Goal: Task Accomplishment & Management: Use online tool/utility

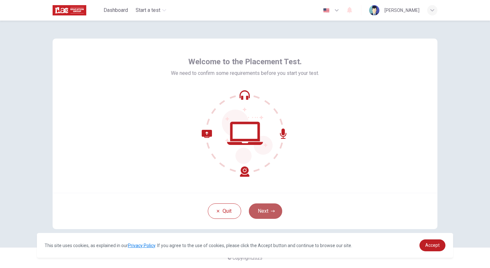
click at [270, 214] on button "Next" at bounding box center [265, 210] width 33 height 15
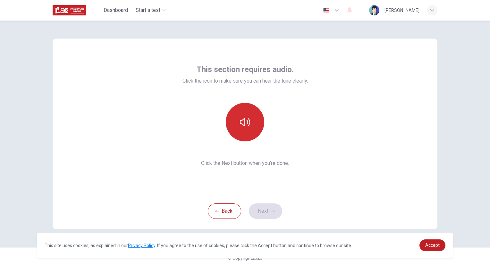
click at [247, 128] on button "button" at bounding box center [245, 122] width 39 height 39
click at [263, 214] on button "Next" at bounding box center [265, 210] width 33 height 15
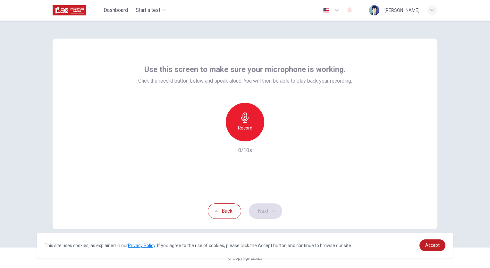
click at [250, 121] on icon "button" at bounding box center [245, 117] width 10 height 10
click at [268, 214] on button "Next" at bounding box center [265, 210] width 33 height 15
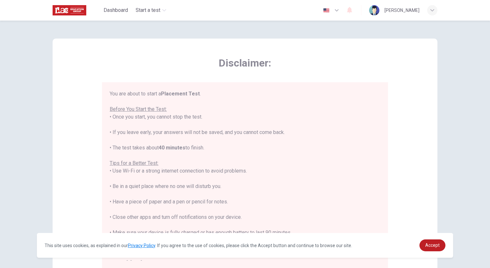
scroll to position [7, 0]
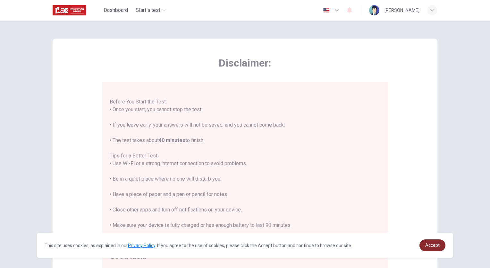
click at [427, 247] on span "Accept" at bounding box center [433, 244] width 14 height 5
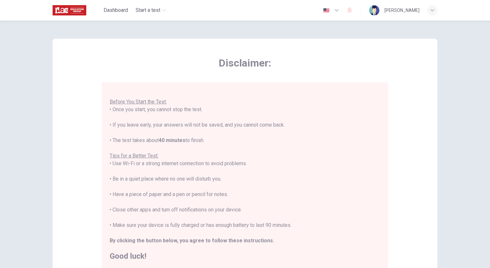
click at [122, 260] on h2 "Good luck!" at bounding box center [245, 256] width 271 height 8
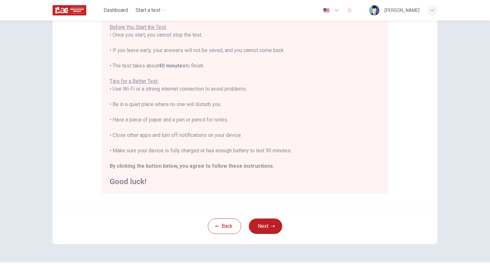
scroll to position [89, 0]
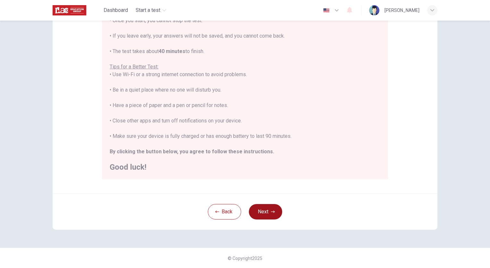
click at [255, 214] on button "Next" at bounding box center [265, 211] width 33 height 15
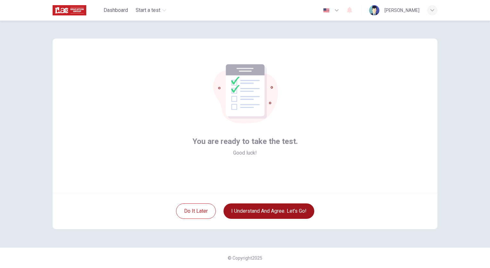
scroll to position [0, 0]
click at [255, 214] on button "I understand and agree. Let’s go!" at bounding box center [269, 210] width 91 height 15
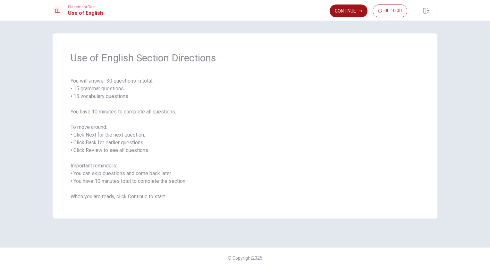
click at [352, 11] on button "Continue" at bounding box center [349, 10] width 38 height 13
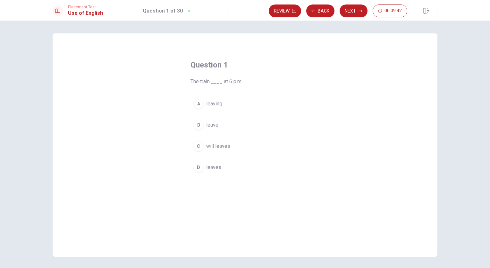
click at [194, 169] on div "D" at bounding box center [199, 167] width 10 height 10
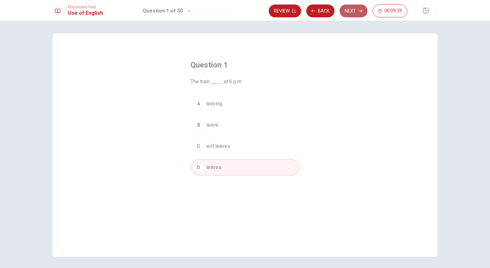
click at [357, 13] on button "Next" at bounding box center [354, 10] width 28 height 13
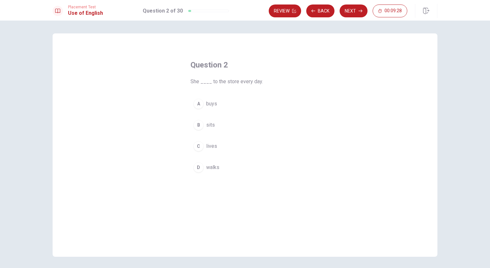
click at [195, 170] on div "D" at bounding box center [199, 167] width 10 height 10
click at [354, 8] on button "Next" at bounding box center [354, 10] width 28 height 13
click at [196, 168] on div "D" at bounding box center [199, 167] width 10 height 10
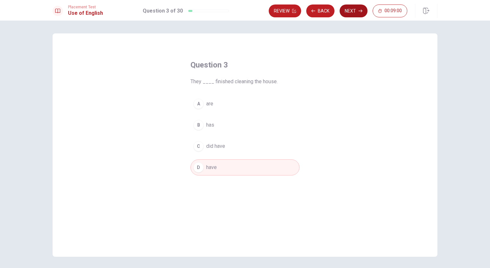
drag, startPoint x: 340, startPoint y: 83, endPoint x: 359, endPoint y: 10, distance: 75.7
click at [359, 10] on div "Placement Test Use of English Question 3 of 30 Review Back Next 00:09:00 Questi…" at bounding box center [245, 134] width 490 height 268
click at [359, 10] on icon "button" at bounding box center [361, 11] width 4 height 4
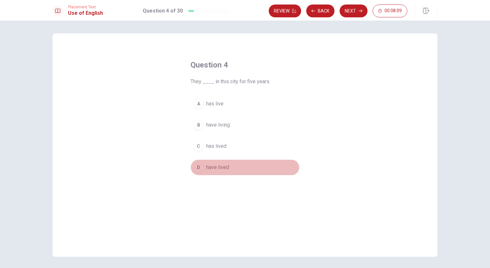
click at [196, 170] on div "D" at bounding box center [199, 167] width 10 height 10
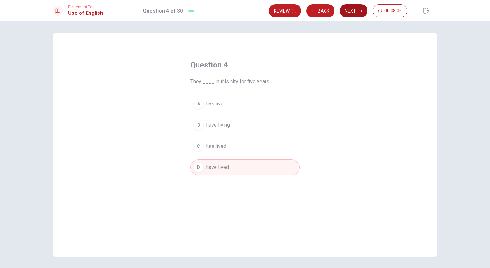
click at [358, 13] on button "Next" at bounding box center [354, 10] width 28 height 13
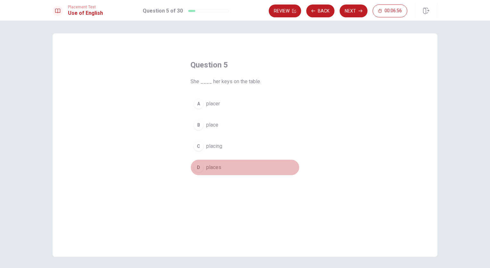
click at [211, 170] on span "places" at bounding box center [213, 167] width 15 height 8
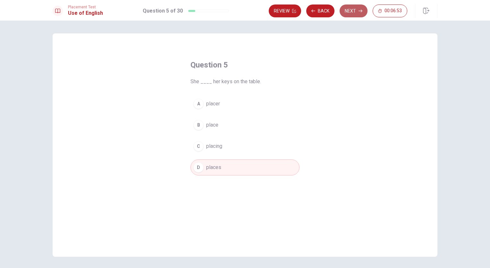
click at [353, 11] on button "Next" at bounding box center [354, 10] width 28 height 13
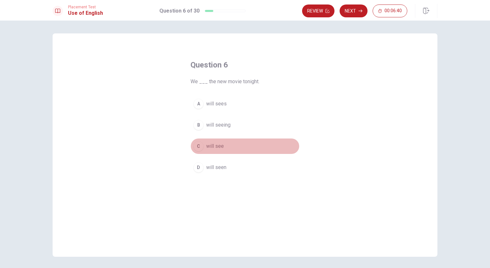
click at [206, 146] on span "will see" at bounding box center [215, 146] width 18 height 8
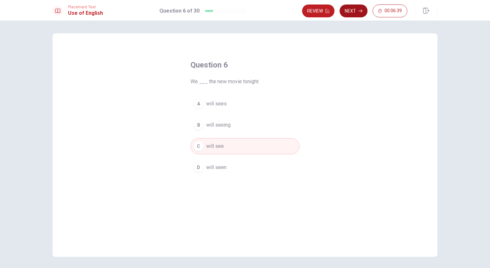
click at [356, 8] on button "Next" at bounding box center [354, 10] width 28 height 13
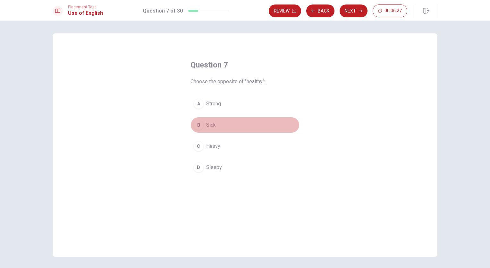
click at [204, 125] on button "B Sick" at bounding box center [245, 125] width 109 height 16
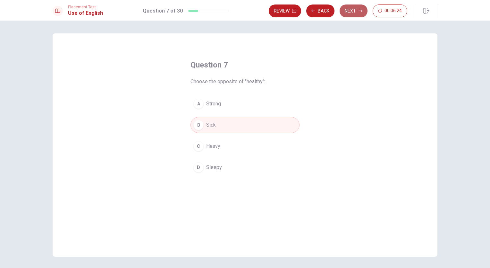
click at [361, 11] on icon "button" at bounding box center [361, 11] width 4 height 3
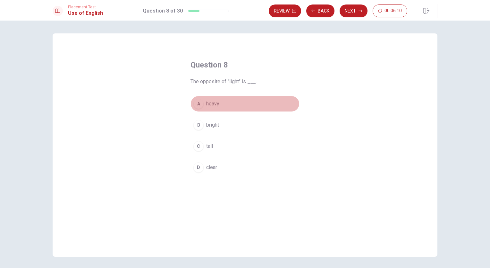
click at [206, 104] on span "heavy" at bounding box center [212, 104] width 13 height 8
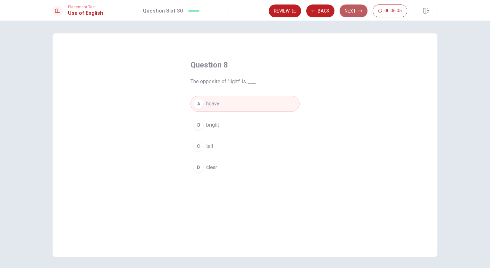
click at [353, 7] on button "Next" at bounding box center [354, 10] width 28 height 13
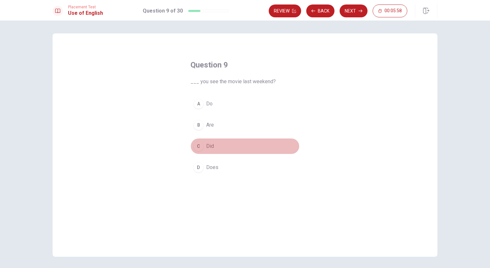
click at [207, 148] on span "Did" at bounding box center [210, 146] width 8 height 8
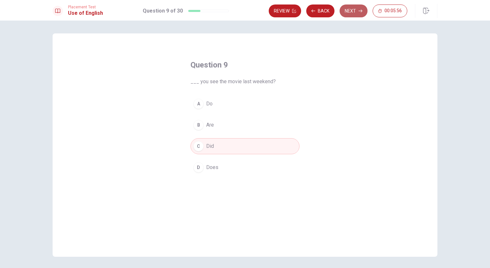
click at [356, 9] on button "Next" at bounding box center [354, 10] width 28 height 13
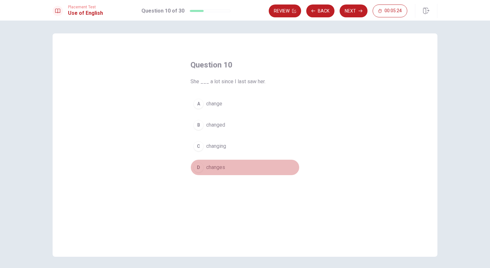
click at [213, 169] on span "changes" at bounding box center [215, 167] width 19 height 8
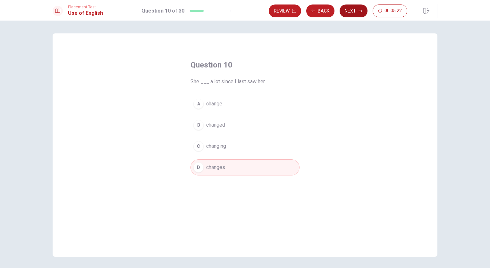
click at [348, 8] on button "Next" at bounding box center [354, 10] width 28 height 13
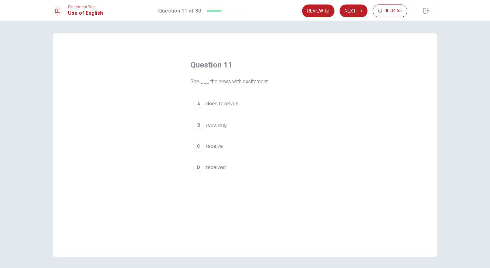
click at [212, 168] on span "received" at bounding box center [216, 167] width 20 height 8
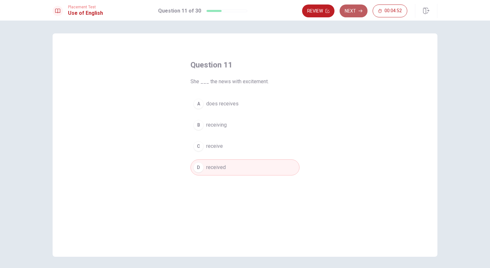
click at [359, 10] on icon "button" at bounding box center [361, 11] width 4 height 4
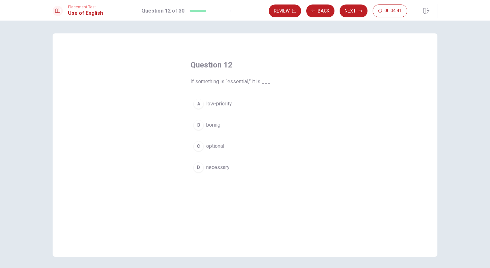
click at [221, 171] on button "D necessary" at bounding box center [245, 167] width 109 height 16
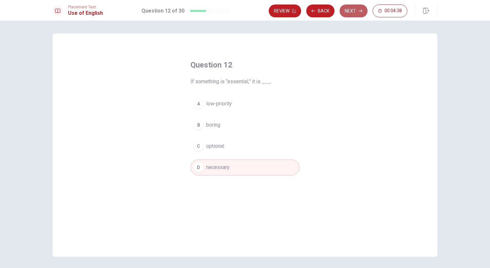
click at [356, 10] on button "Next" at bounding box center [354, 10] width 28 height 13
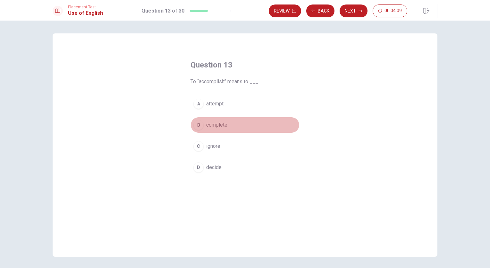
click at [219, 126] on span "complete" at bounding box center [216, 125] width 21 height 8
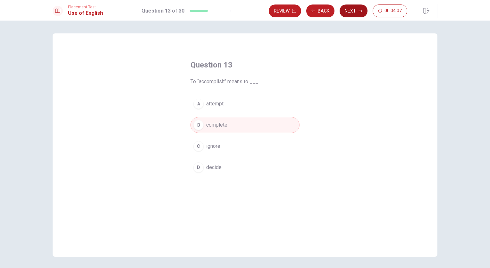
click at [354, 15] on button "Next" at bounding box center [354, 10] width 28 height 13
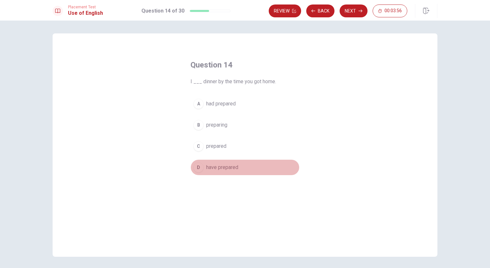
click at [223, 169] on span "have prepared" at bounding box center [222, 167] width 32 height 8
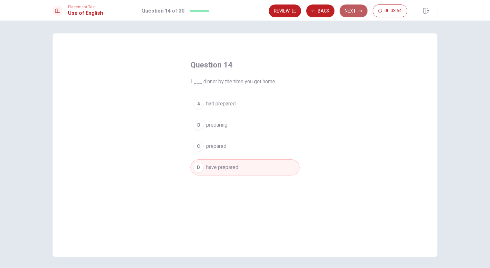
click at [344, 10] on button "Next" at bounding box center [354, 10] width 28 height 13
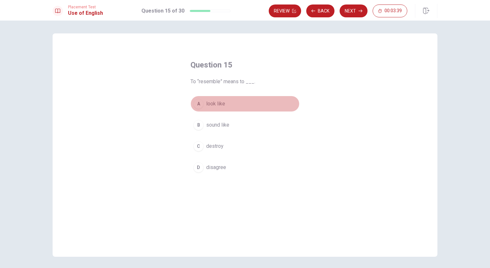
click at [218, 101] on span "look like" at bounding box center [215, 104] width 19 height 8
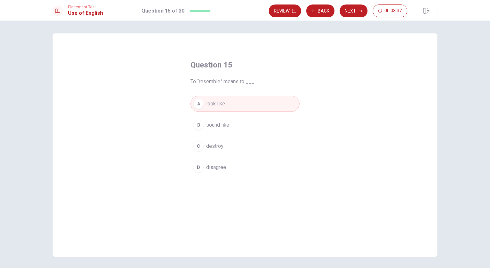
click at [351, 17] on div "Review Back Next 00:03:37" at bounding box center [353, 11] width 169 height 14
click at [353, 10] on button "Next" at bounding box center [354, 10] width 28 height 13
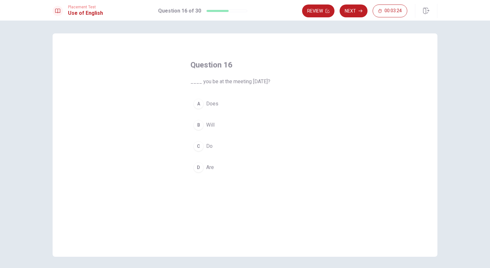
click at [206, 125] on span "Will" at bounding box center [210, 125] width 8 height 8
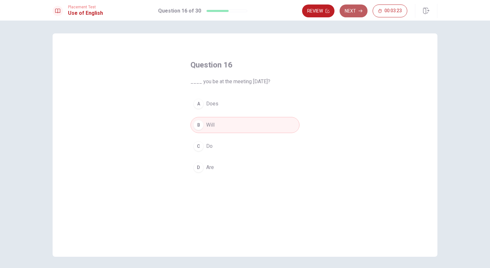
click at [357, 13] on button "Next" at bounding box center [354, 10] width 28 height 13
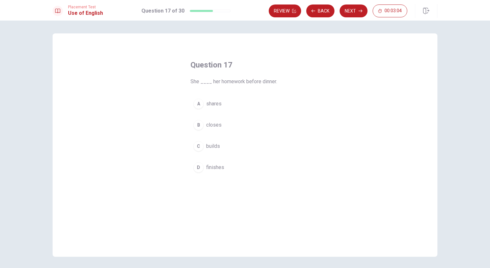
click at [212, 166] on span "finishes" at bounding box center [215, 167] width 18 height 8
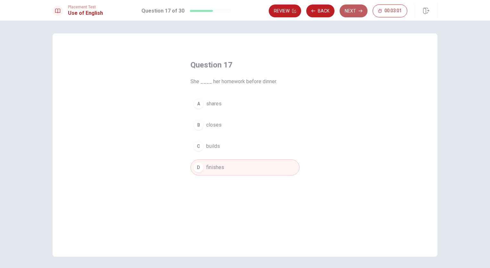
click at [349, 11] on button "Next" at bounding box center [354, 10] width 28 height 13
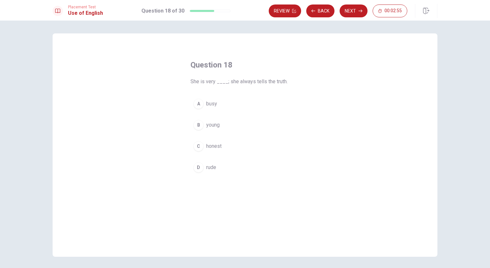
click at [210, 149] on span "honest" at bounding box center [213, 146] width 15 height 8
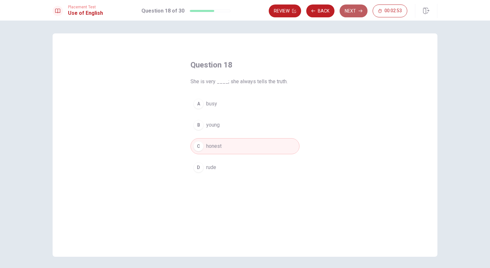
click at [354, 12] on button "Next" at bounding box center [354, 10] width 28 height 13
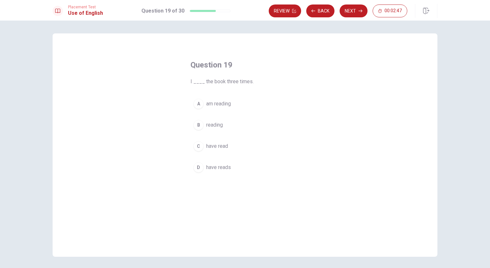
click at [214, 144] on span "have read" at bounding box center [217, 146] width 22 height 8
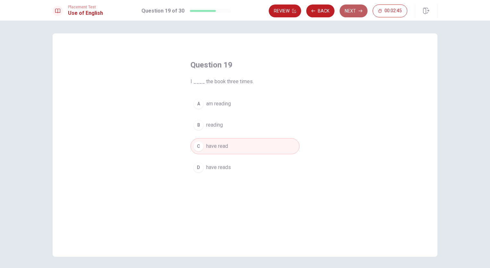
click at [360, 13] on button "Next" at bounding box center [354, 10] width 28 height 13
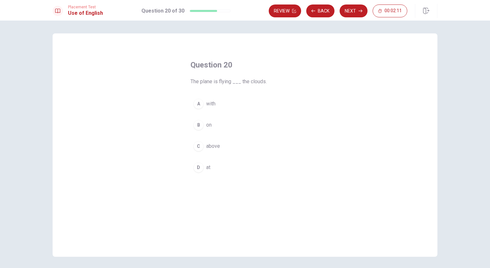
click at [206, 146] on span "above" at bounding box center [213, 146] width 14 height 8
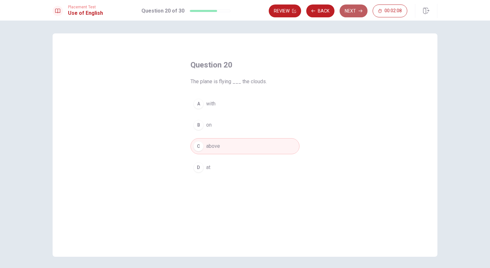
click at [352, 11] on button "Next" at bounding box center [354, 10] width 28 height 13
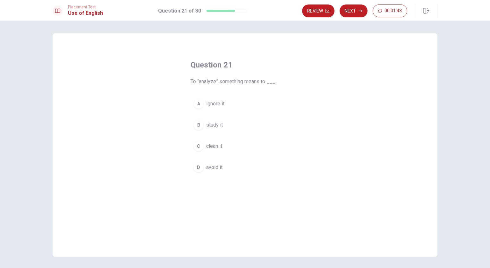
click at [210, 125] on span "study it" at bounding box center [214, 125] width 17 height 8
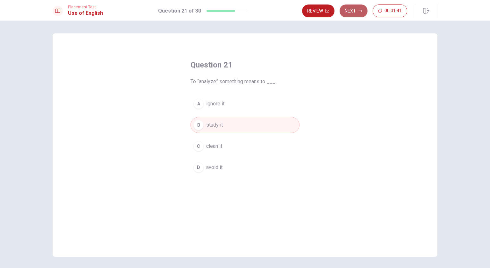
click at [354, 14] on button "Next" at bounding box center [354, 10] width 28 height 13
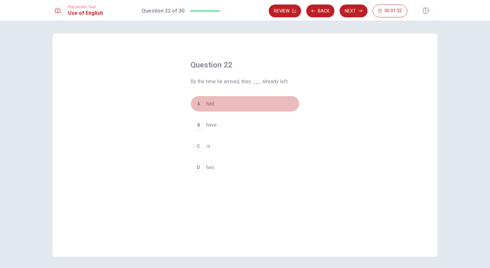
click at [210, 106] on span "had" at bounding box center [210, 104] width 8 height 8
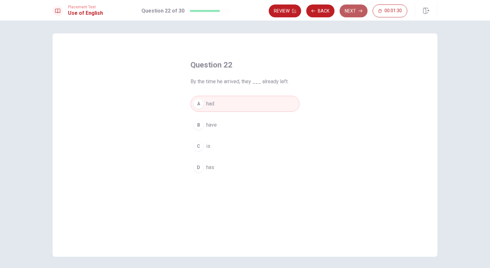
click at [361, 9] on icon "button" at bounding box center [361, 11] width 4 height 4
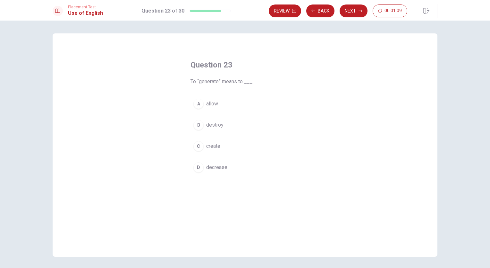
click at [216, 146] on span "create" at bounding box center [213, 146] width 14 height 8
click at [355, 11] on button "Next" at bounding box center [354, 10] width 28 height 13
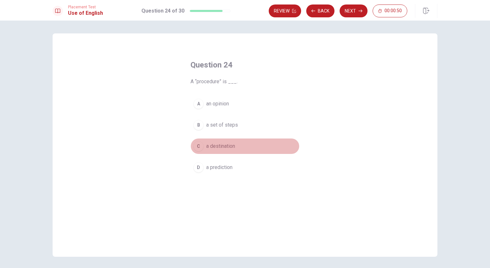
click at [209, 147] on span "a destination" at bounding box center [220, 146] width 29 height 8
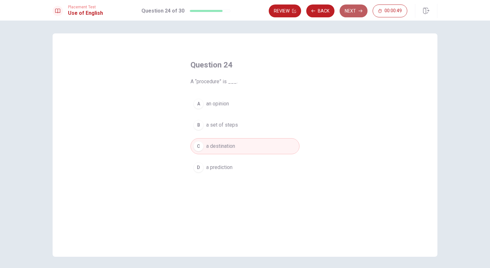
click at [353, 6] on button "Next" at bounding box center [354, 10] width 28 height 13
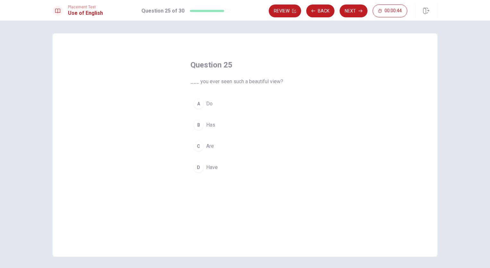
click at [208, 166] on span "Have" at bounding box center [212, 167] width 12 height 8
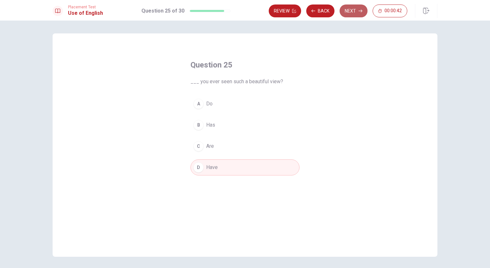
click at [356, 6] on button "Next" at bounding box center [354, 10] width 28 height 13
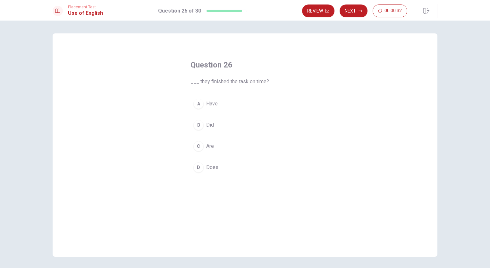
click at [207, 101] on span "Have" at bounding box center [212, 104] width 12 height 8
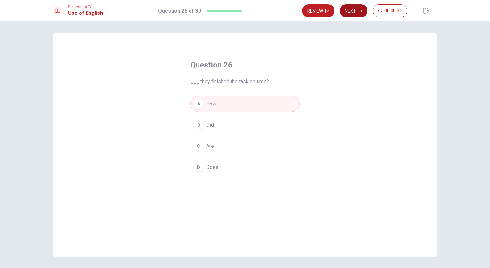
click at [354, 6] on button "Next" at bounding box center [354, 10] width 28 height 13
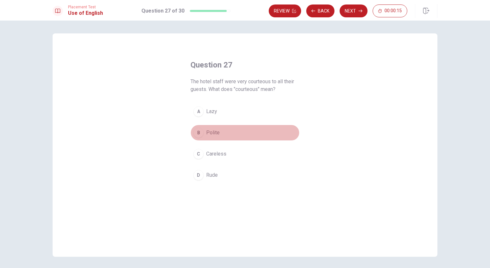
click at [211, 135] on span "Polite" at bounding box center [212, 133] width 13 height 8
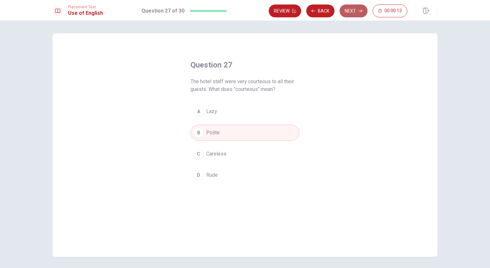
click at [352, 12] on button "Next" at bounding box center [354, 10] width 28 height 13
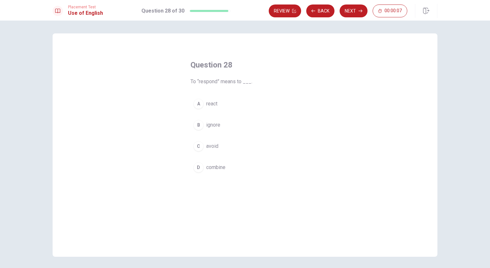
click at [208, 104] on span "react" at bounding box center [211, 104] width 11 height 8
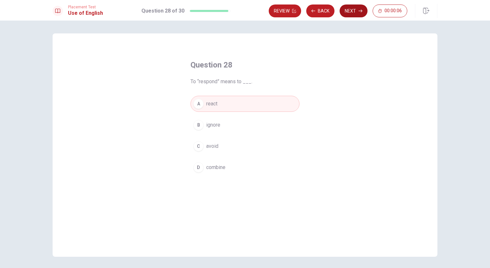
click at [353, 11] on button "Next" at bounding box center [354, 10] width 28 height 13
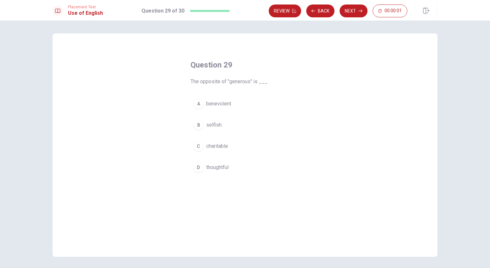
click at [211, 127] on span "selfish" at bounding box center [213, 125] width 15 height 8
click at [352, 6] on button "Next" at bounding box center [354, 10] width 28 height 13
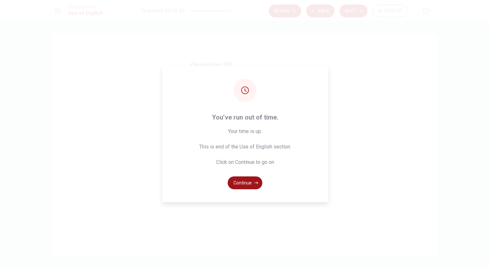
click at [245, 185] on button "Continue" at bounding box center [245, 182] width 35 height 13
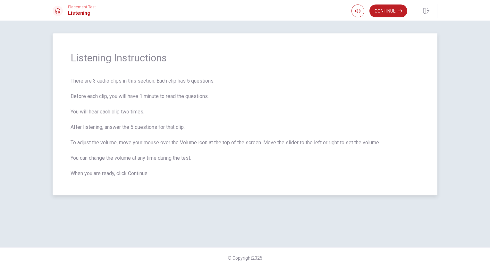
click at [213, 191] on div "Listening Instructions There are 3 audio clips in this section. Each clip has 5…" at bounding box center [245, 114] width 385 height 162
click at [384, 9] on button "Continue" at bounding box center [389, 10] width 38 height 13
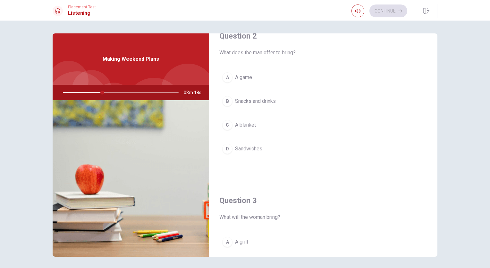
scroll to position [178, 0]
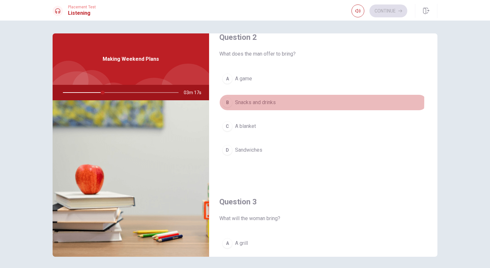
click at [235, 100] on span "Snacks and drinks" at bounding box center [255, 103] width 41 height 8
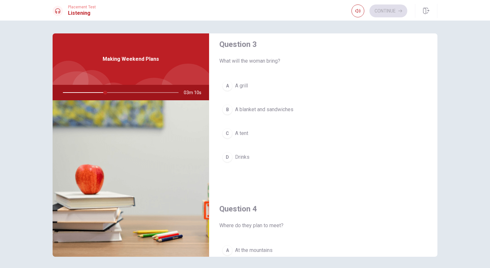
scroll to position [348, 0]
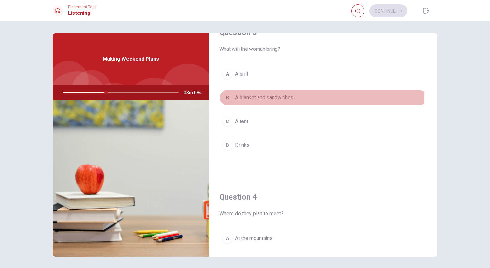
click at [277, 95] on span "A blanket and sandwiches" at bounding box center [264, 98] width 58 height 8
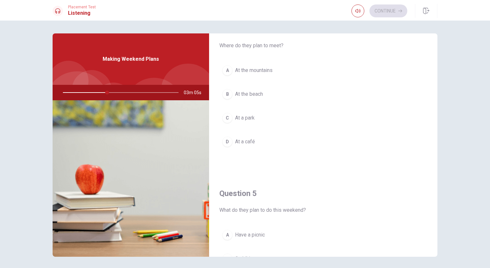
scroll to position [503, 0]
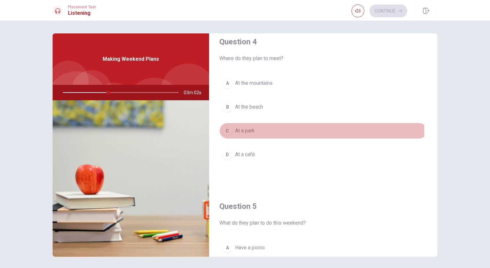
click at [235, 132] on span "At a park" at bounding box center [245, 131] width 20 height 8
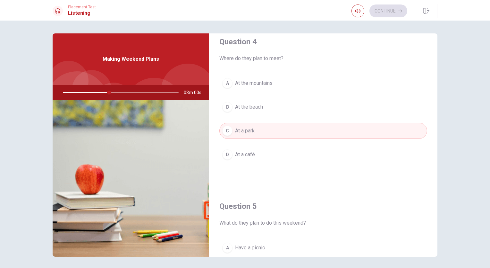
drag, startPoint x: 432, startPoint y: 197, endPoint x: 435, endPoint y: 200, distance: 3.9
click at [435, 200] on div "Question 1 What do they hope for regarding the weather? A That it will be cold …" at bounding box center [323, 144] width 229 height 223
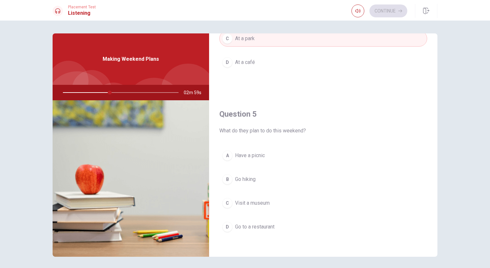
scroll to position [596, 0]
click at [238, 151] on span "Have a picnic" at bounding box center [250, 155] width 30 height 8
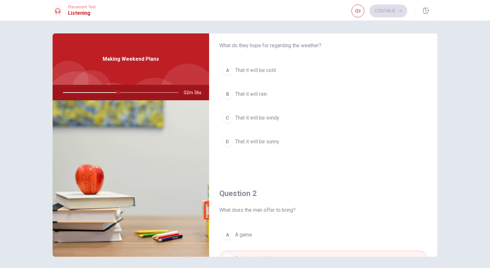
scroll to position [17, 0]
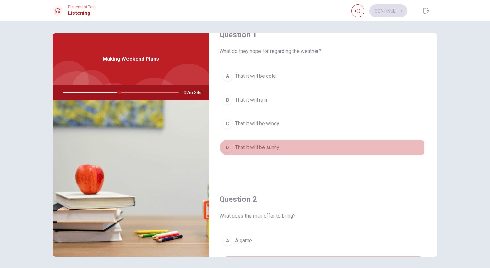
click at [251, 149] on span "That it will be sunny" at bounding box center [257, 147] width 44 height 8
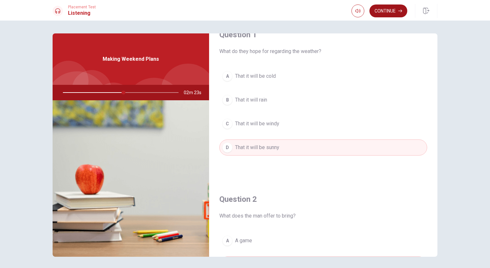
click at [392, 11] on button "Continue" at bounding box center [389, 10] width 38 height 13
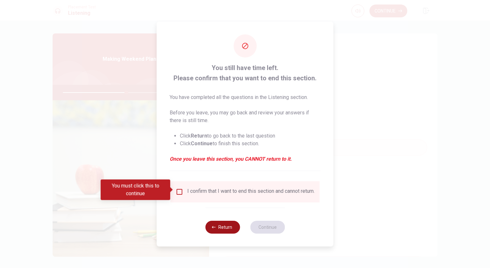
click at [223, 225] on button "Return" at bounding box center [222, 226] width 35 height 13
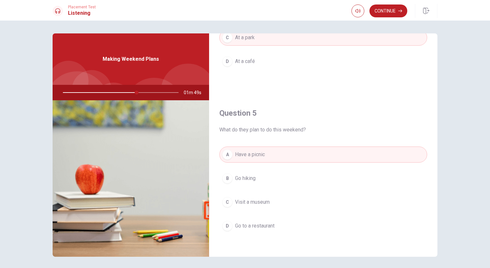
scroll to position [0, 0]
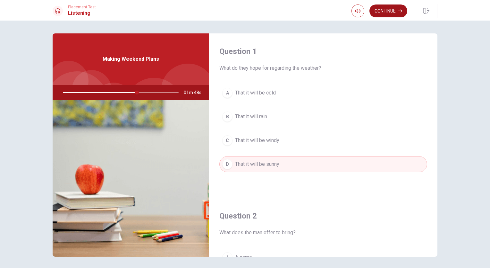
click at [397, 12] on button "Continue" at bounding box center [389, 10] width 38 height 13
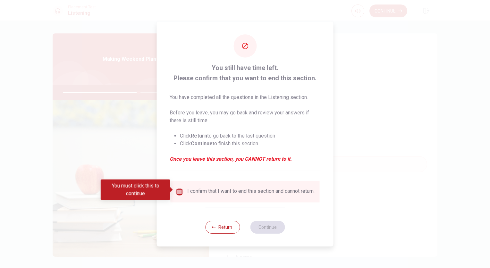
click at [179, 190] on input "You must click this to continue" at bounding box center [180, 192] width 8 height 8
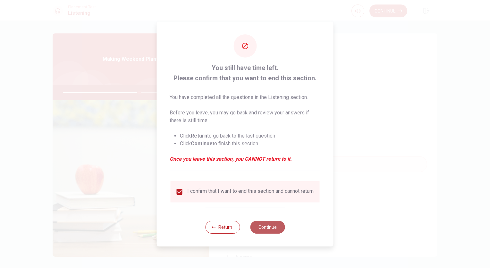
click at [275, 233] on button "Continue" at bounding box center [267, 226] width 35 height 13
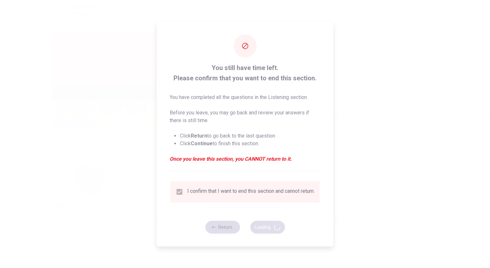
type input "67"
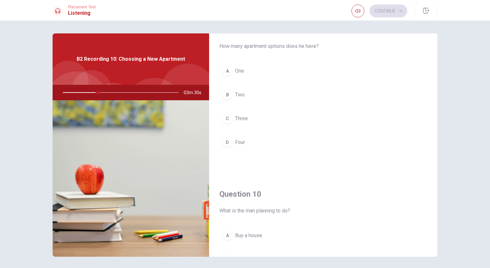
scroll to position [596, 0]
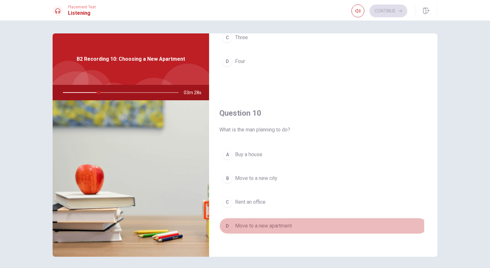
click at [230, 226] on button "D Move to a new apartment" at bounding box center [324, 226] width 208 height 16
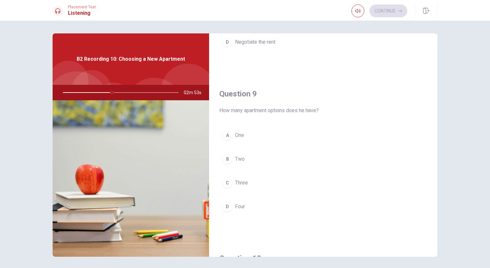
scroll to position [452, 0]
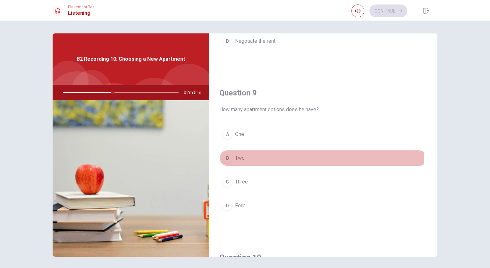
click at [235, 157] on span "Two" at bounding box center [240, 158] width 10 height 8
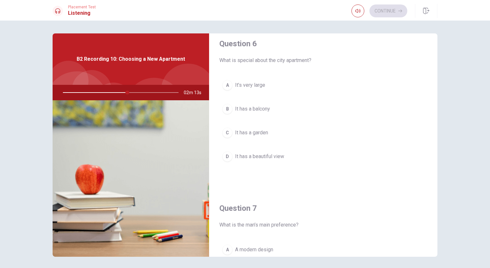
scroll to position [14, 0]
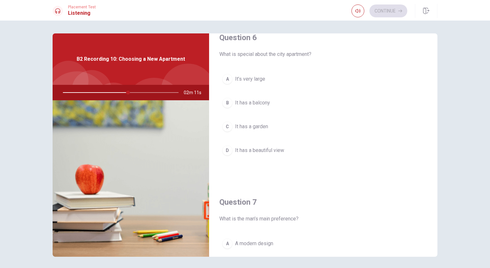
click at [241, 79] on span "It’s very large" at bounding box center [250, 79] width 30 height 8
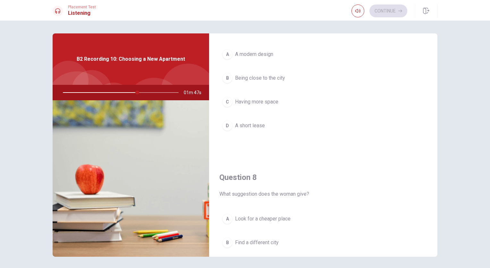
scroll to position [213, 0]
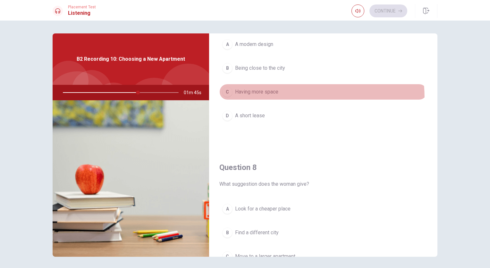
click at [262, 98] on button "C Having more space" at bounding box center [324, 92] width 208 height 16
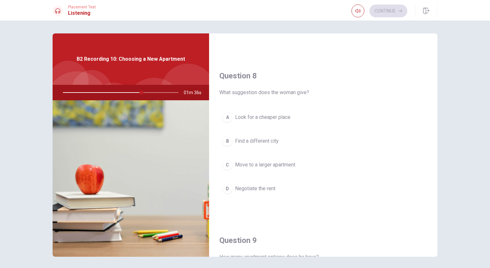
scroll to position [306, 0]
click at [282, 161] on span "Move to a larger apartment" at bounding box center [265, 163] width 60 height 8
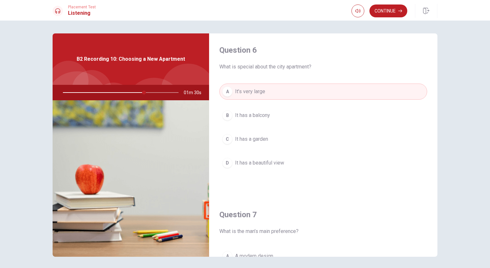
scroll to position [0, 0]
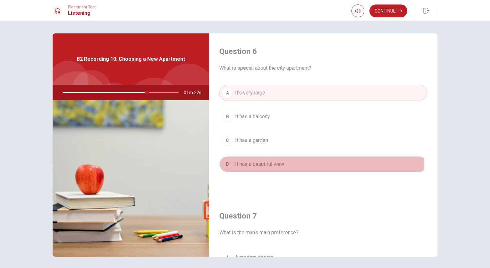
click at [249, 166] on span "It has a beautiful view" at bounding box center [259, 164] width 49 height 8
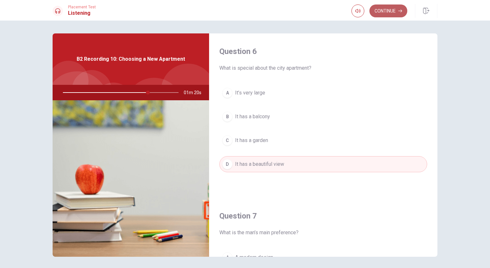
click at [386, 14] on button "Continue" at bounding box center [389, 10] width 38 height 13
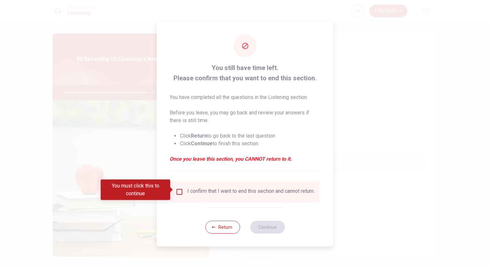
click at [179, 191] on input "You must click this to continue" at bounding box center [180, 192] width 8 height 8
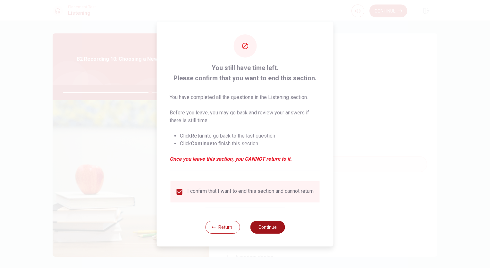
click at [270, 231] on button "Continue" at bounding box center [267, 226] width 35 height 13
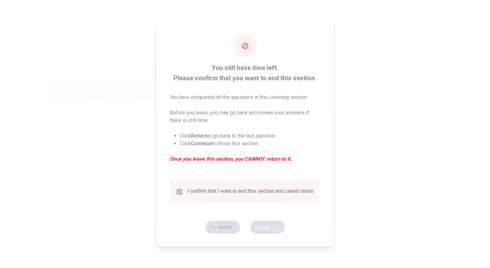
type input "77"
